Goal: Transaction & Acquisition: Purchase product/service

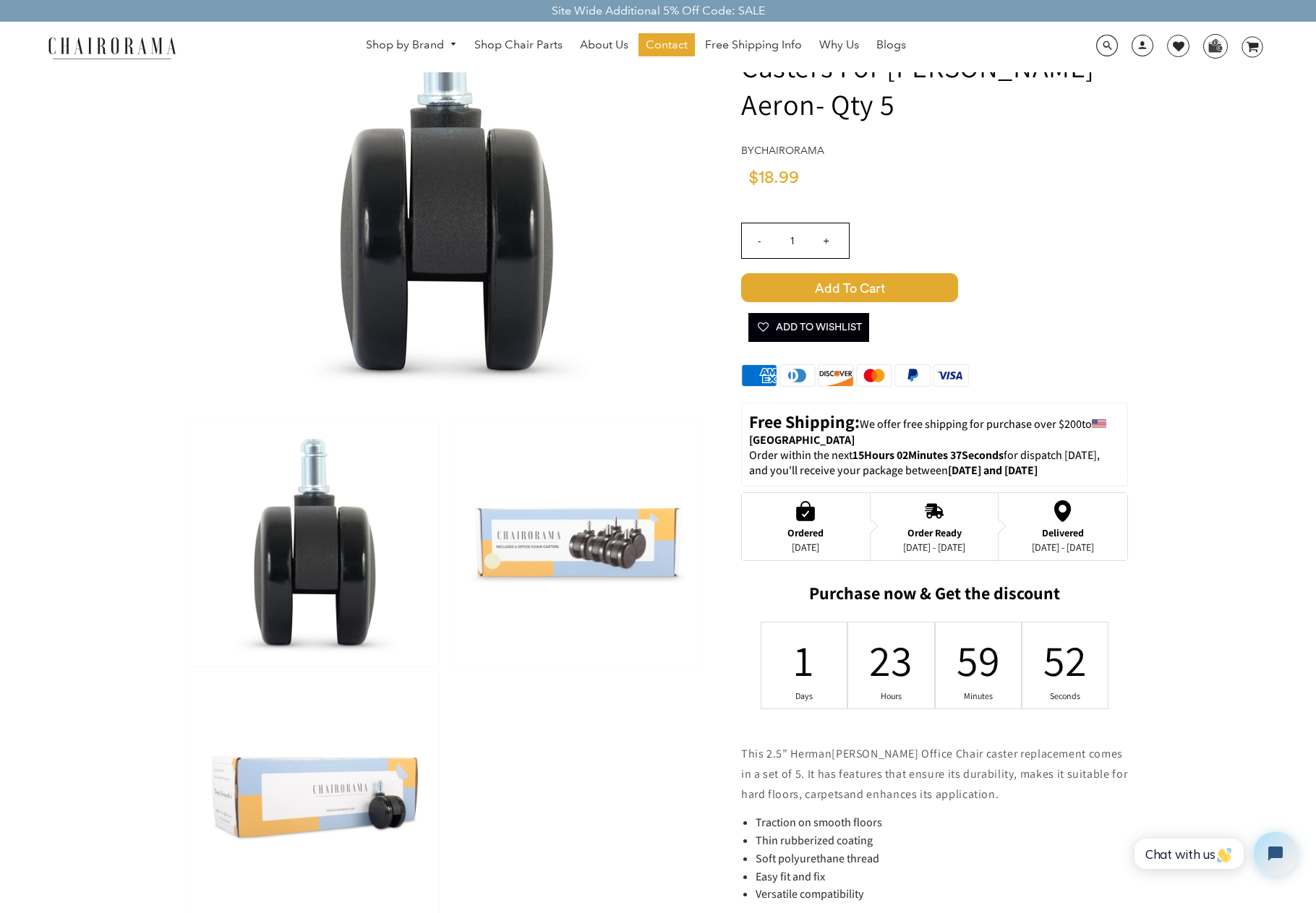
scroll to position [204, 0]
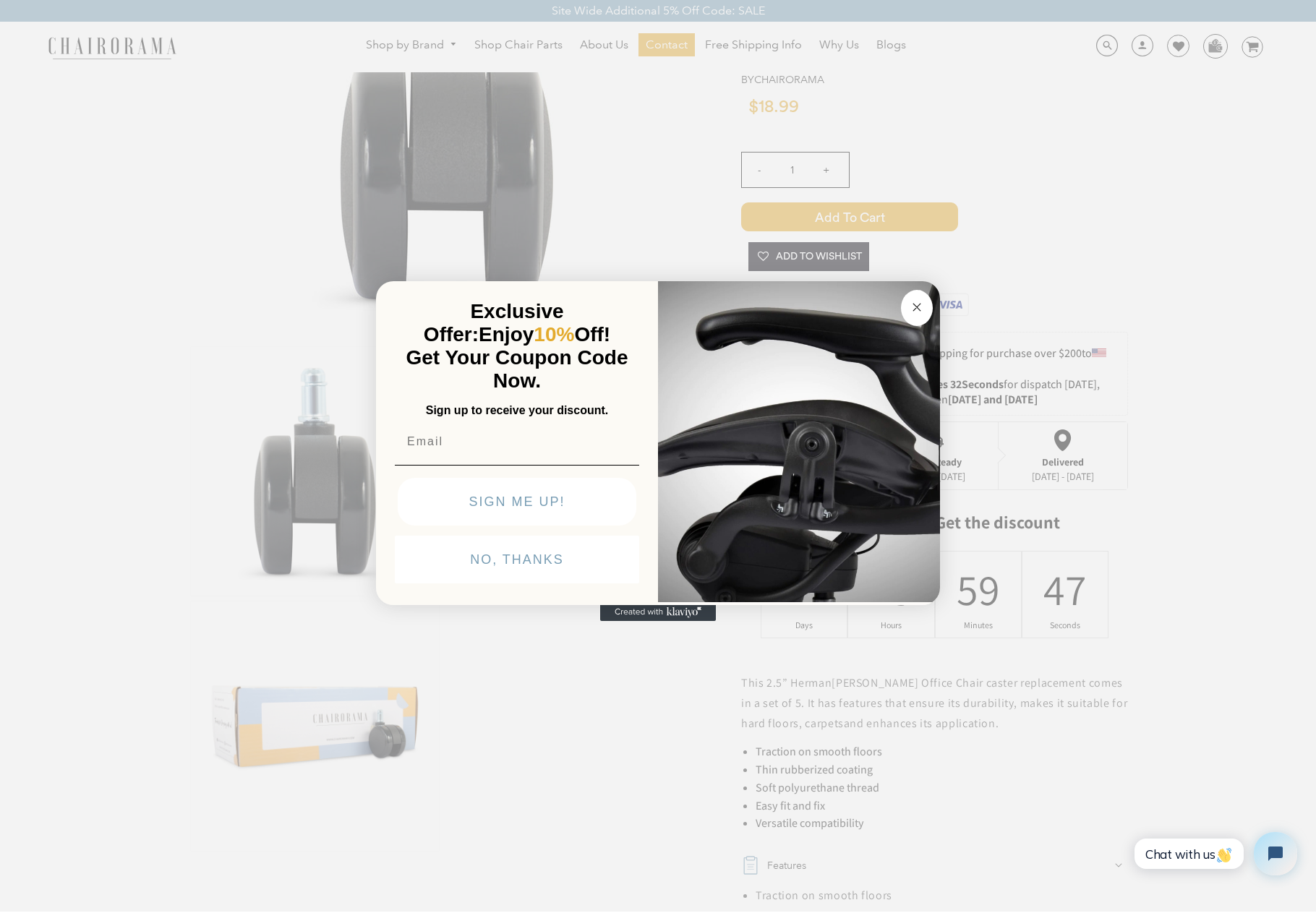
click at [913, 317] on button "Close dialog" at bounding box center [917, 308] width 32 height 36
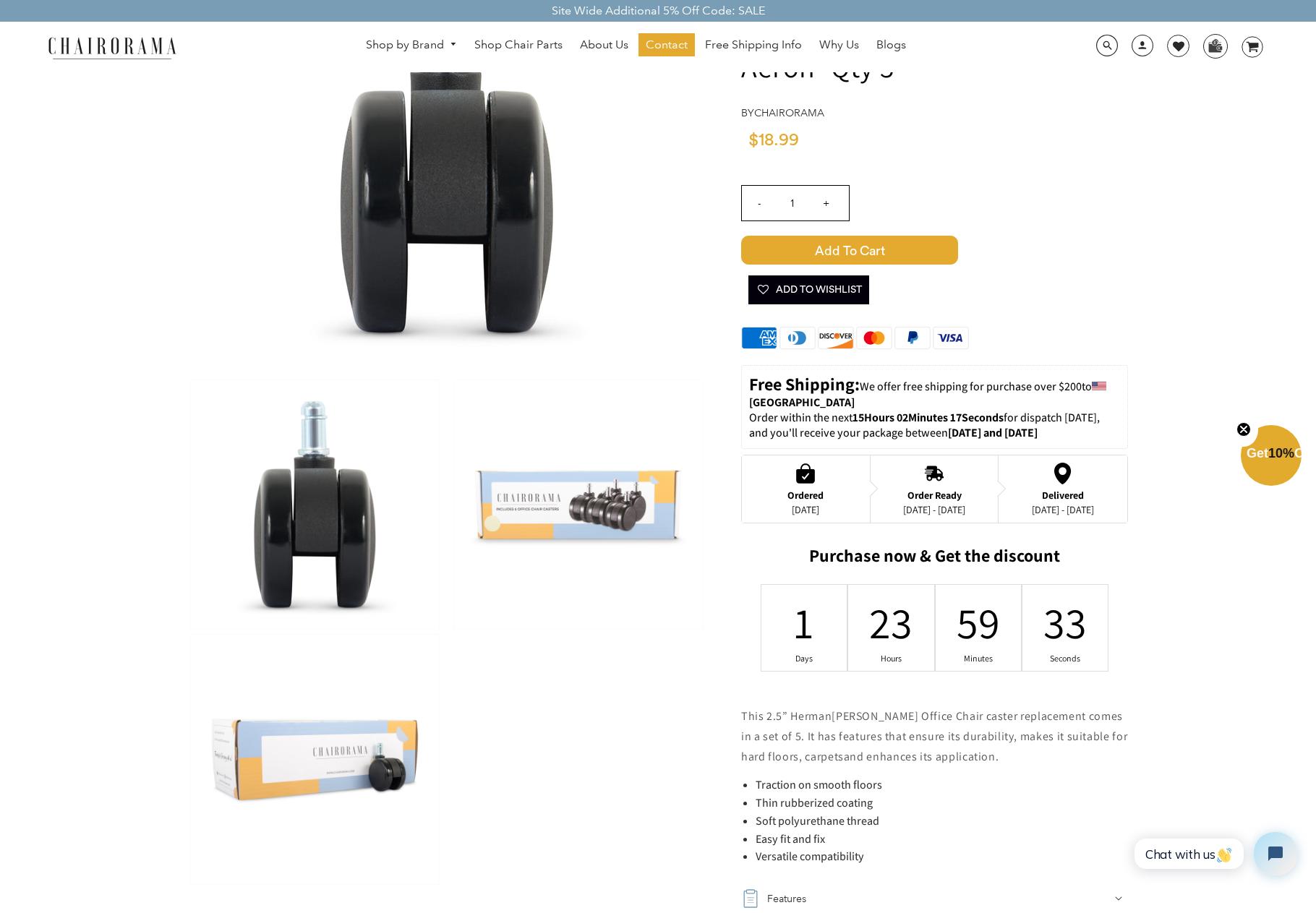
scroll to position [0, 0]
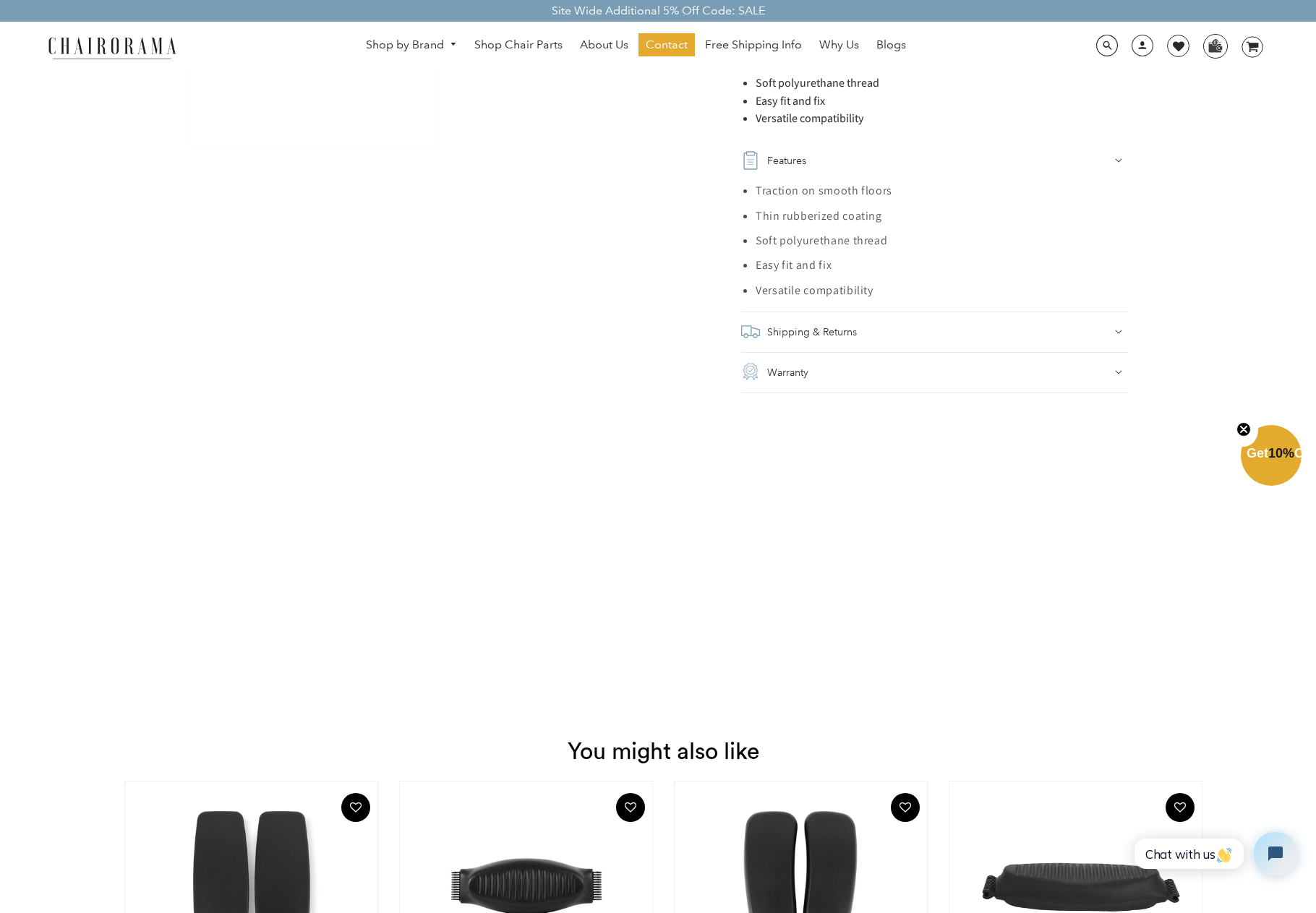
scroll to position [928, 0]
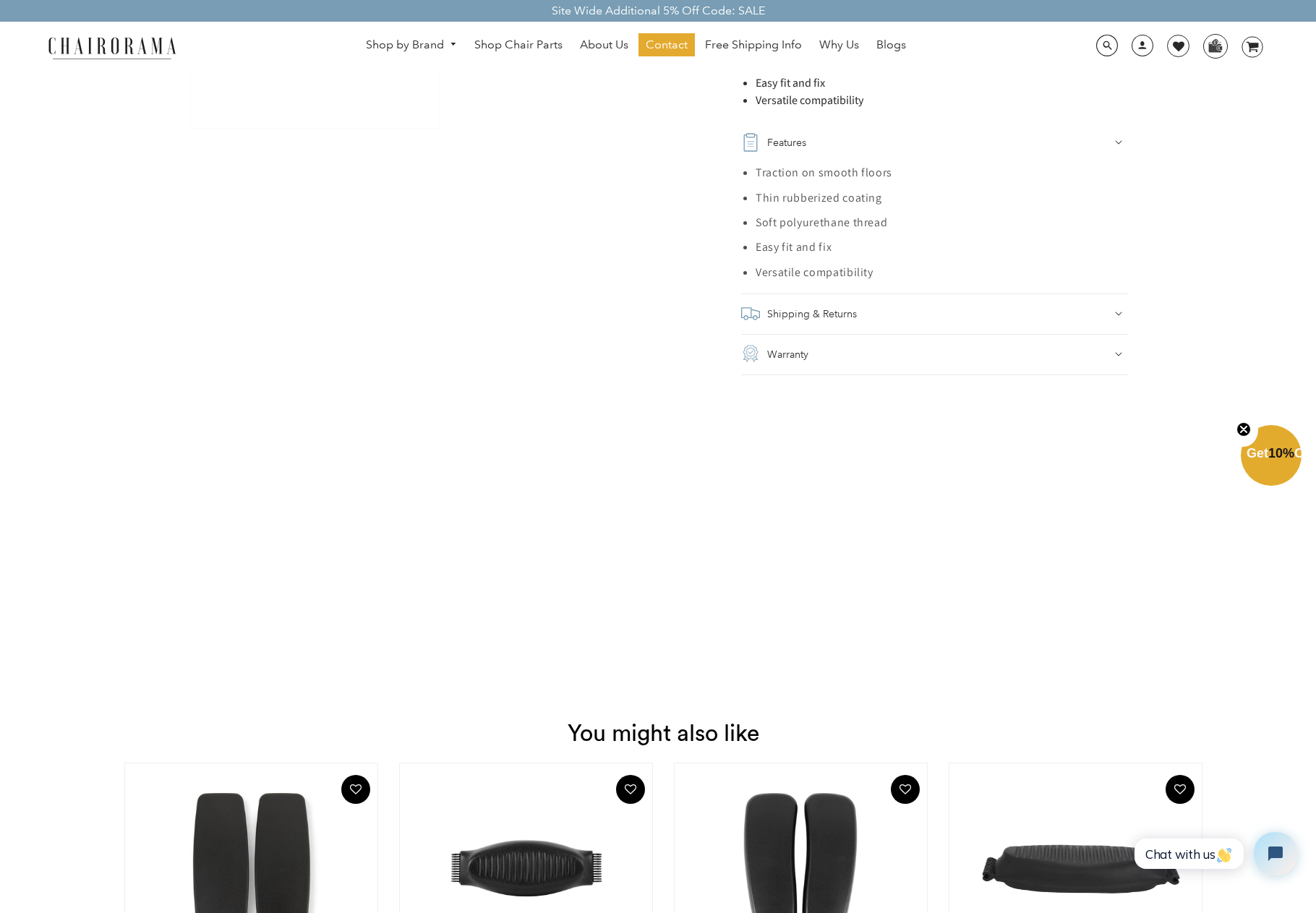
click at [881, 305] on div "Shipping & Returns" at bounding box center [935, 314] width 387 height 20
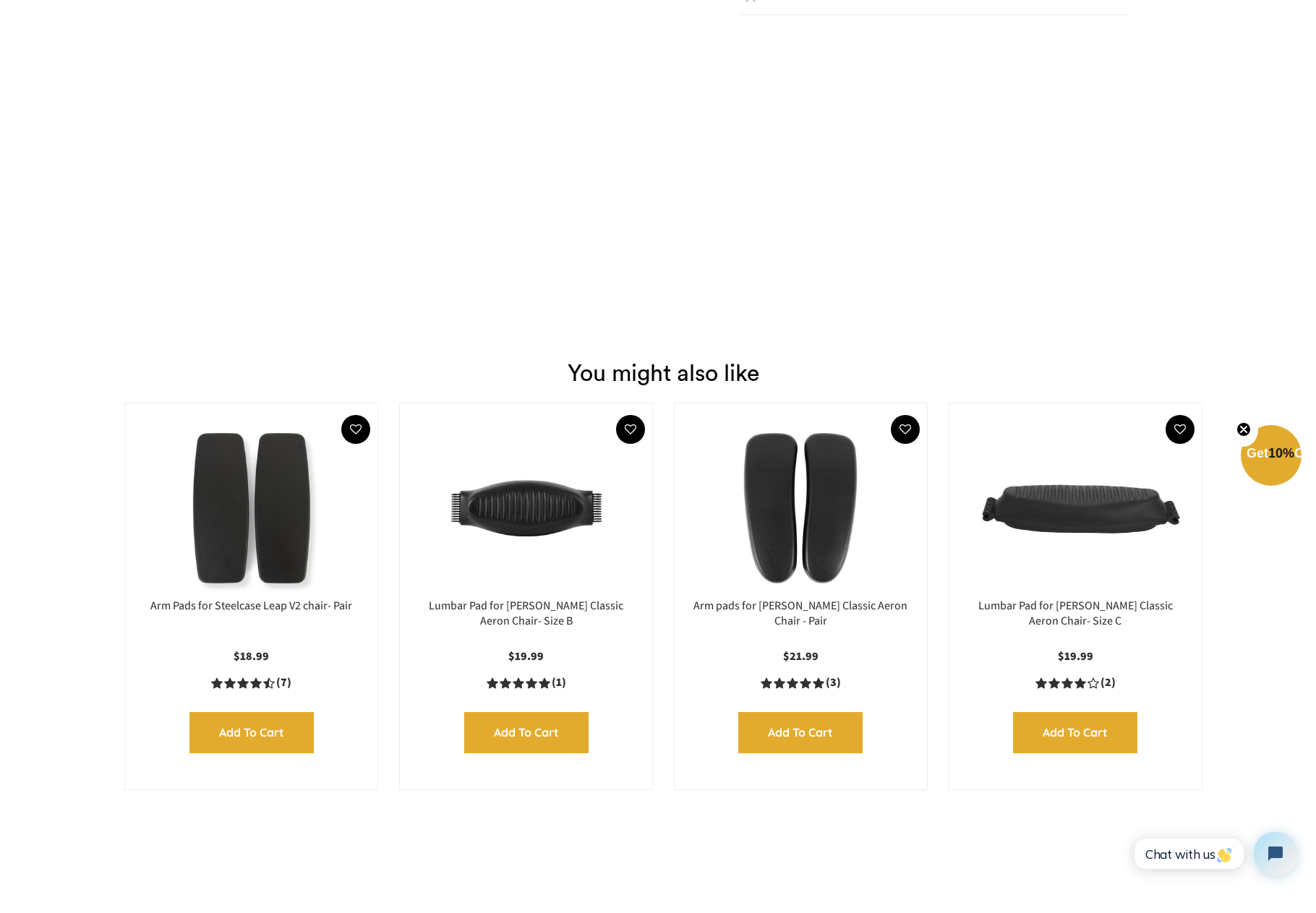
scroll to position [2710, 0]
